Goal: Find specific page/section: Find specific page/section

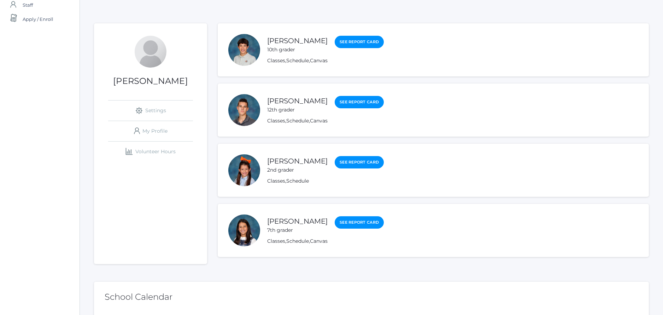
scroll to position [74, 0]
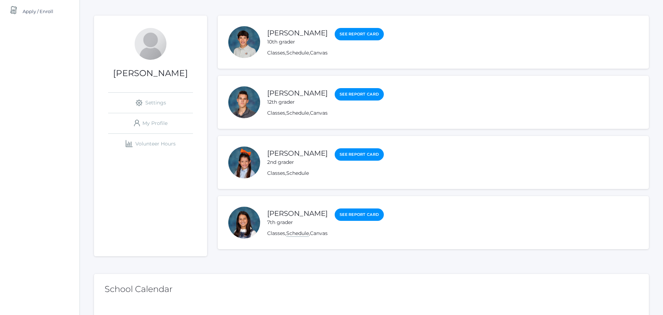
click at [299, 232] on link "Schedule" at bounding box center [297, 233] width 23 height 7
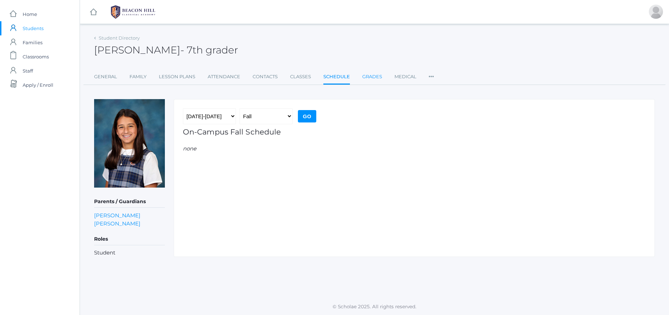
click at [368, 73] on link "Grades" at bounding box center [372, 77] width 20 height 14
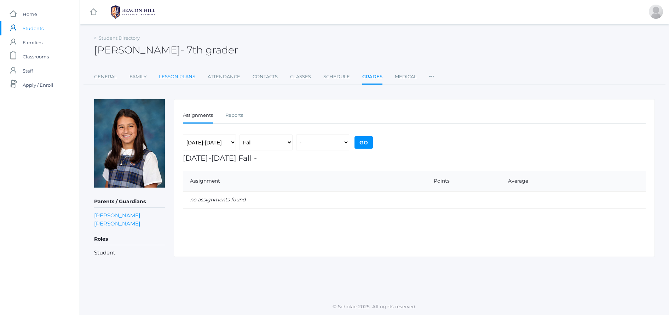
click at [185, 80] on link "Lesson Plans" at bounding box center [177, 77] width 36 height 14
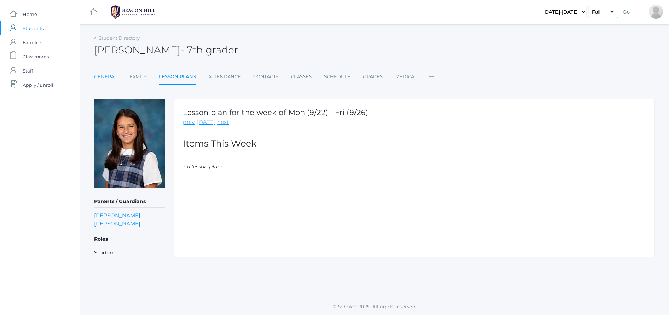
click at [104, 76] on link "General" at bounding box center [105, 77] width 23 height 14
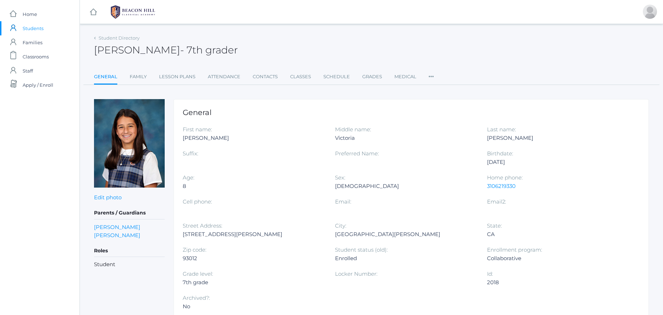
scroll to position [1, 0]
click at [38, 28] on span "Students" at bounding box center [33, 27] width 21 height 14
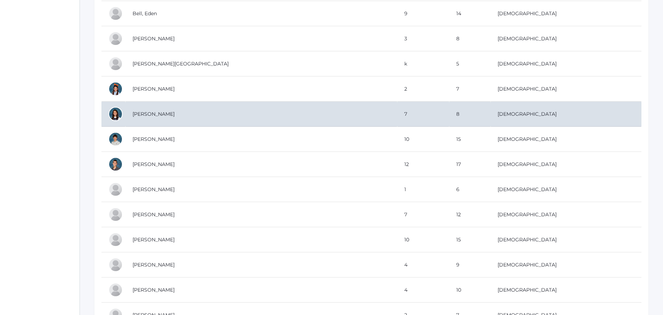
scroll to position [960, 0]
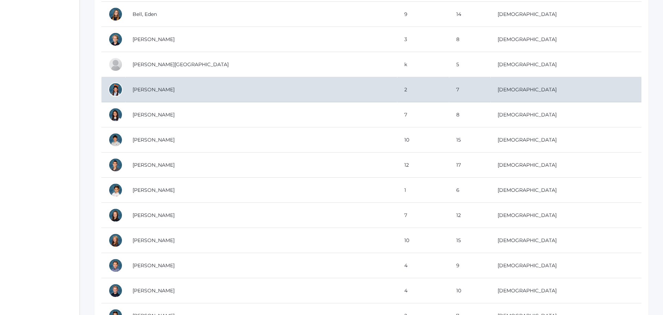
click at [120, 90] on div at bounding box center [116, 89] width 14 height 14
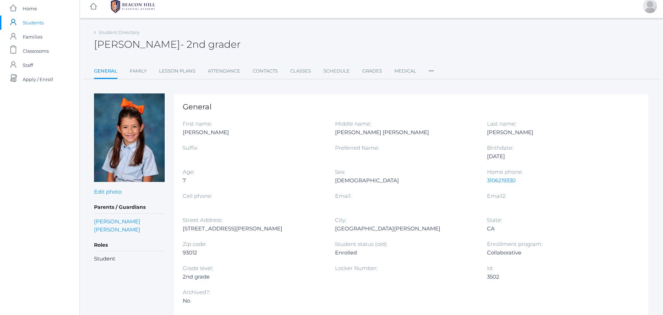
scroll to position [6, 0]
click at [27, 23] on span "Students" at bounding box center [33, 23] width 21 height 14
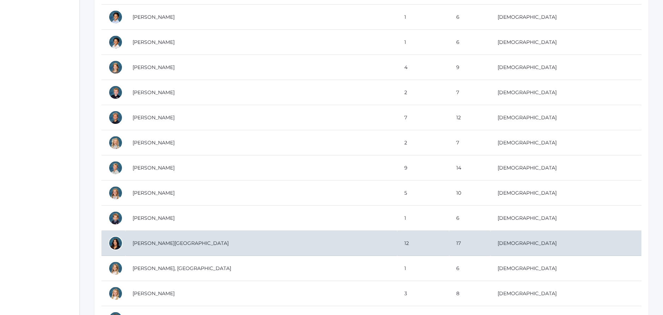
scroll to position [204, 0]
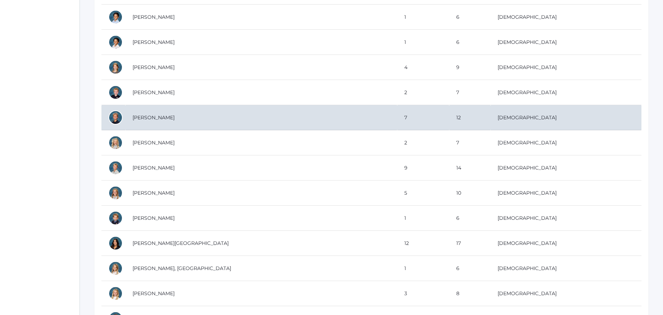
click at [114, 114] on div at bounding box center [116, 117] width 14 height 14
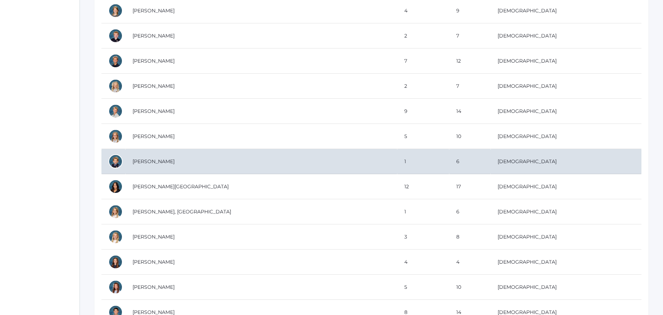
scroll to position [261, 0]
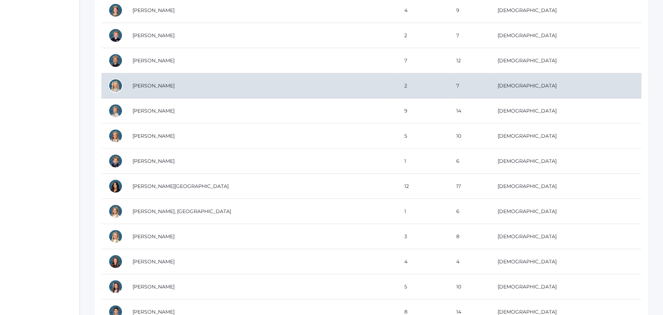
click at [118, 82] on div at bounding box center [116, 85] width 14 height 14
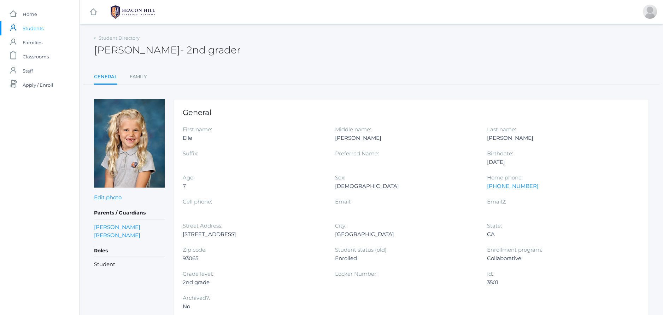
click at [22, 25] on link "icons/user/plain Created with Sketch. Students" at bounding box center [40, 28] width 80 height 14
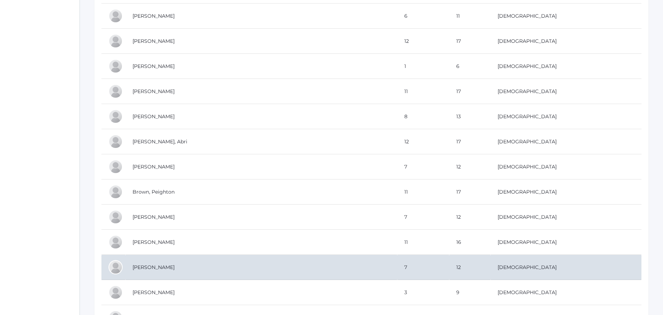
scroll to position [1587, 0]
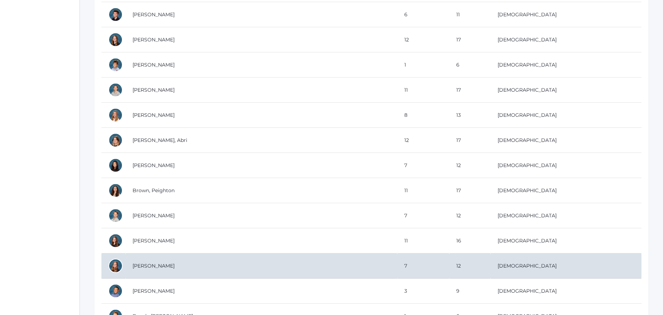
click at [171, 262] on td "[PERSON_NAME]" at bounding box center [262, 265] width 272 height 25
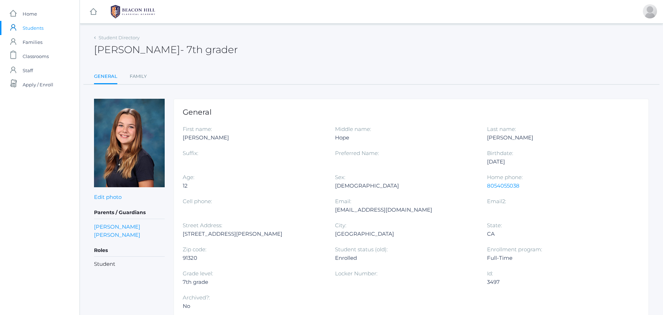
scroll to position [3, 0]
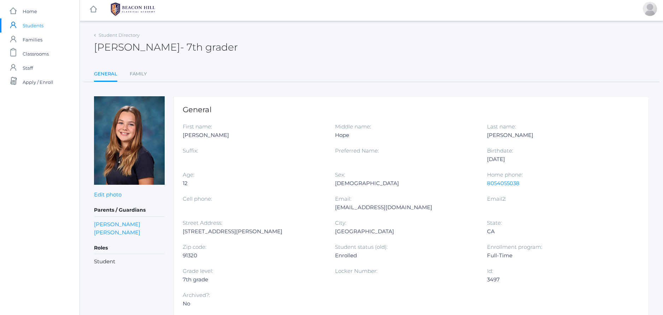
click at [25, 24] on span "Students" at bounding box center [33, 25] width 21 height 14
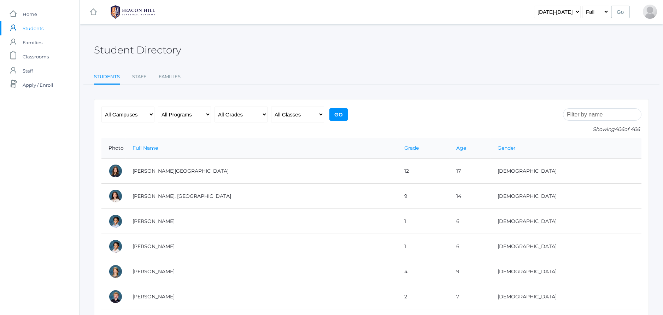
click at [600, 109] on input "search" at bounding box center [602, 114] width 78 height 12
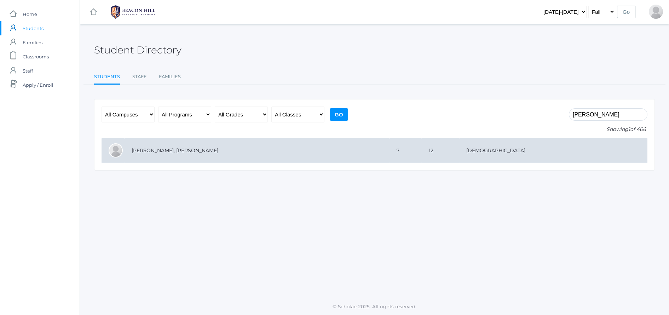
scroll to position [0, 0]
type input "[PERSON_NAME]"
click at [156, 152] on td "[PERSON_NAME], [PERSON_NAME]" at bounding box center [256, 150] width 265 height 25
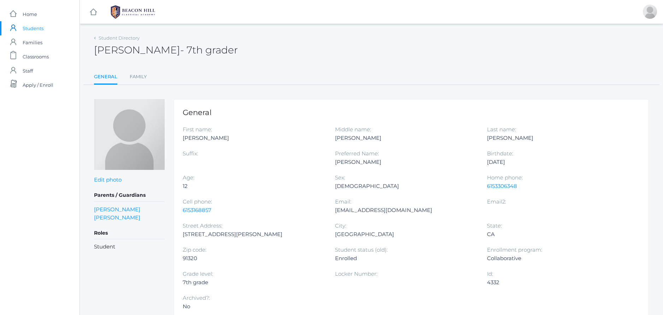
click at [33, 29] on span "Students" at bounding box center [33, 28] width 21 height 14
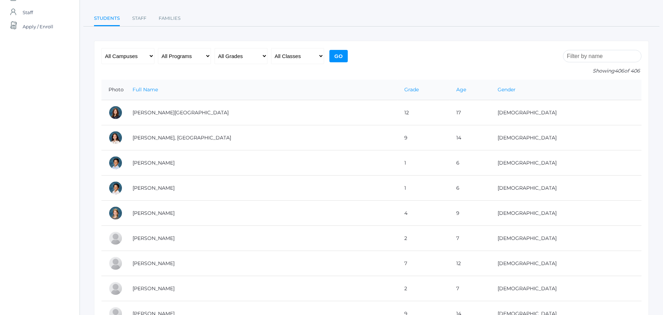
scroll to position [60, 0]
